Goal: Find specific page/section: Find specific page/section

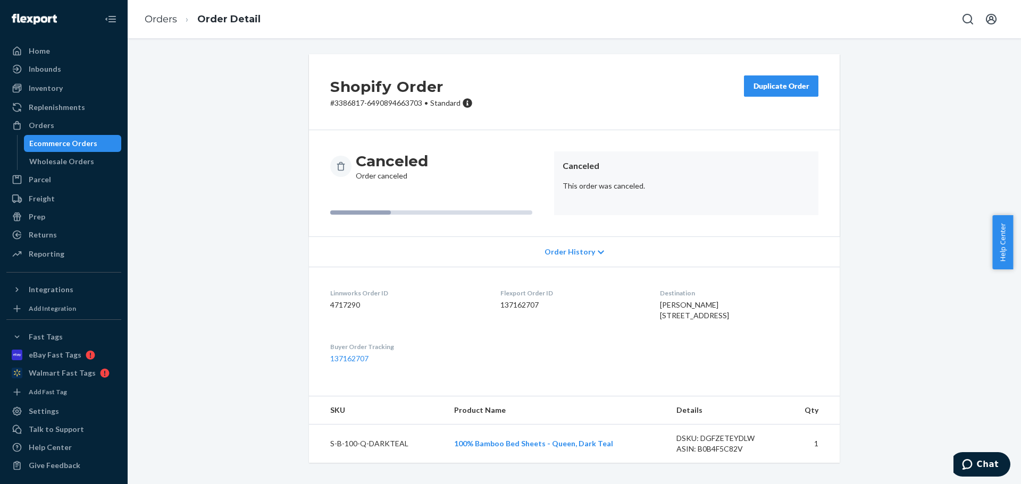
scroll to position [23, 0]
click at [55, 119] on div "Orders" at bounding box center [63, 125] width 113 height 15
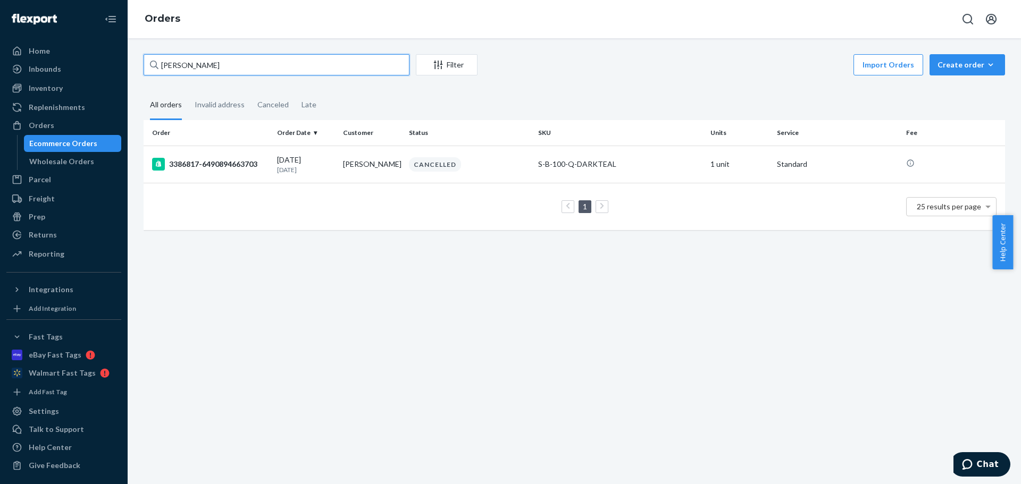
drag, startPoint x: 264, startPoint y: 64, endPoint x: 137, endPoint y: 69, distance: 127.1
click at [137, 69] on div "[PERSON_NAME] Filter Import Orders Create order Ecommerce order Removal order A…" at bounding box center [574, 147] width 877 height 187
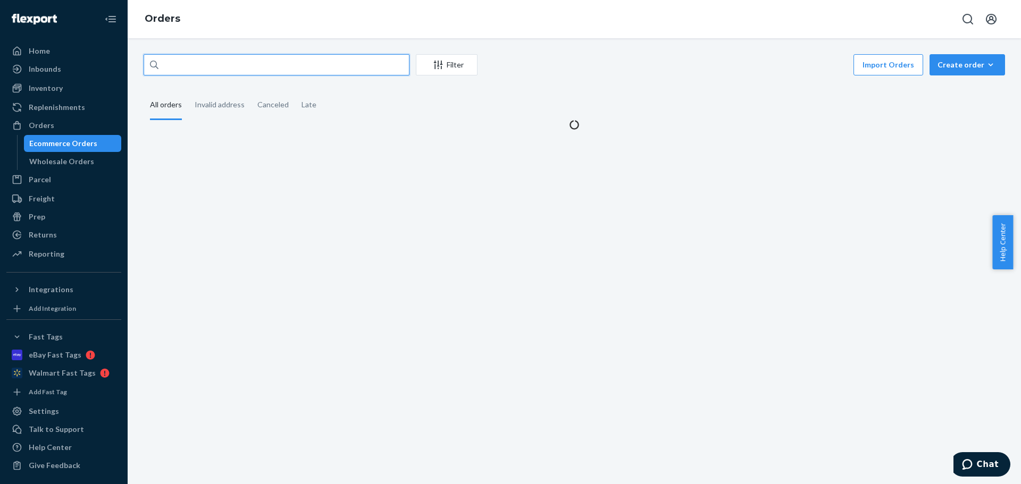
paste input "[PERSON_NAME]"
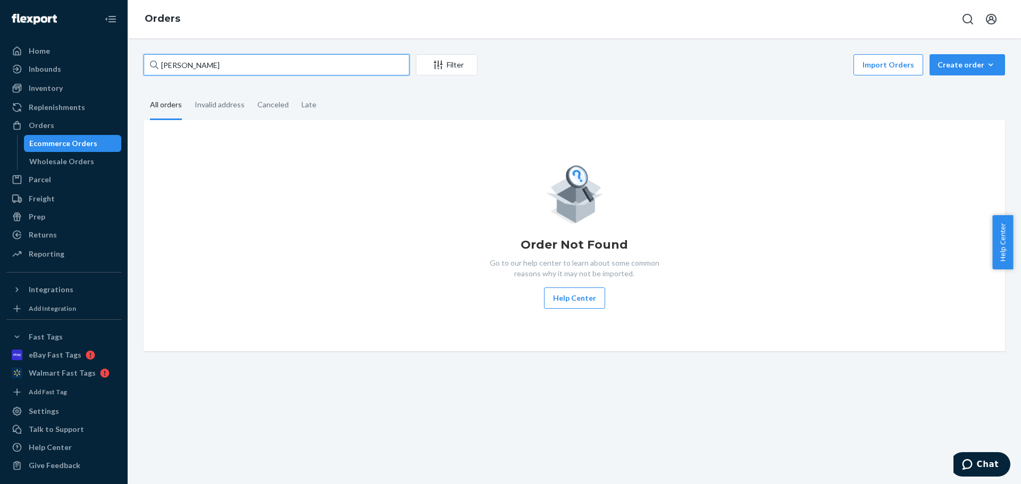
click at [165, 65] on input "[PERSON_NAME]" at bounding box center [277, 64] width 266 height 21
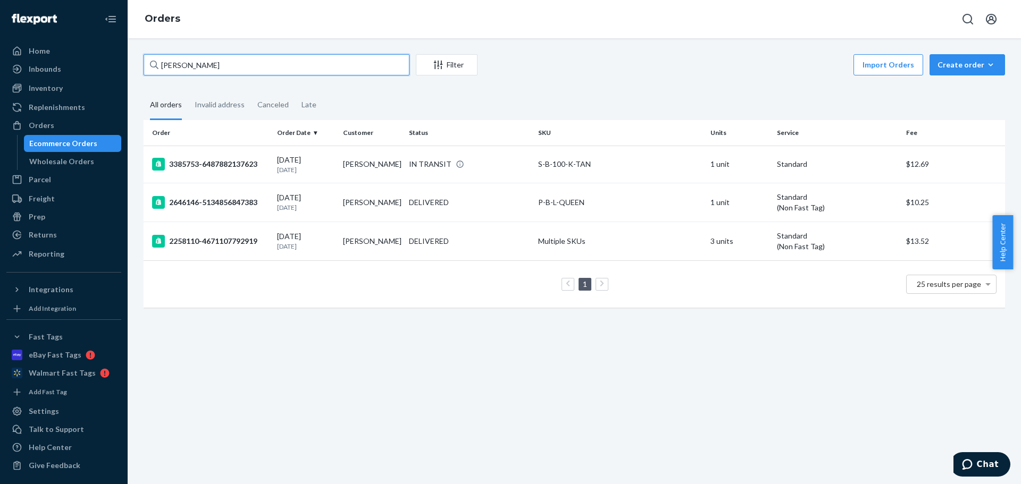
type input "[PERSON_NAME]"
click at [366, 172] on td "[PERSON_NAME]" at bounding box center [372, 164] width 66 height 37
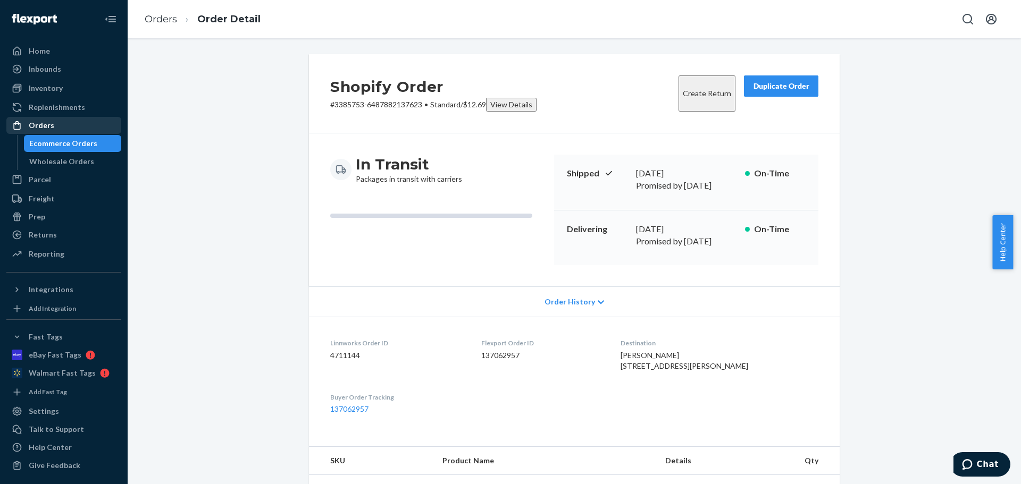
click at [49, 125] on div "Orders" at bounding box center [42, 125] width 26 height 11
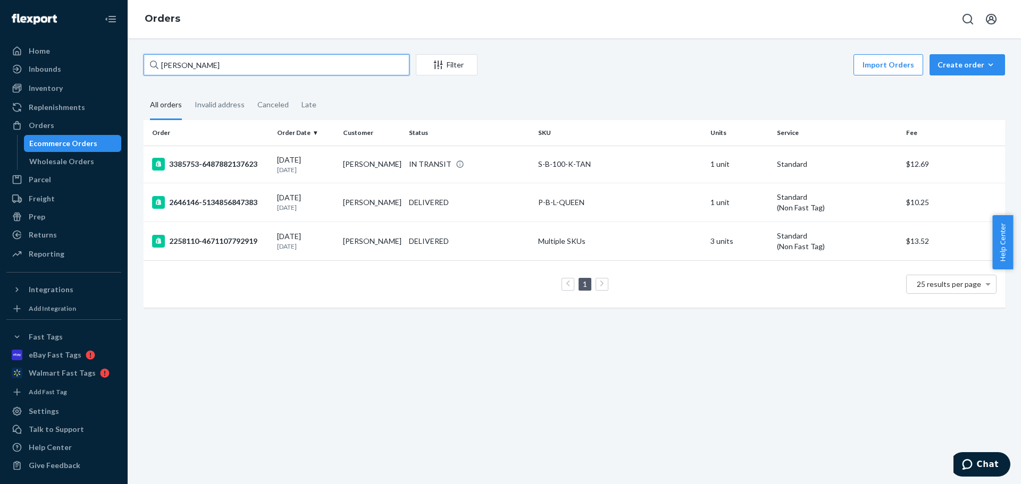
click at [159, 65] on input "[PERSON_NAME]" at bounding box center [277, 64] width 266 height 21
type input "[PERSON_NAME]"
click at [362, 405] on div "[PERSON_NAME] Filter Import Orders Create order Ecommerce order Removal order A…" at bounding box center [574, 261] width 893 height 446
click at [601, 67] on div "Import Orders Create order Ecommerce order Removal order" at bounding box center [744, 66] width 521 height 24
